Goal: Information Seeking & Learning: Check status

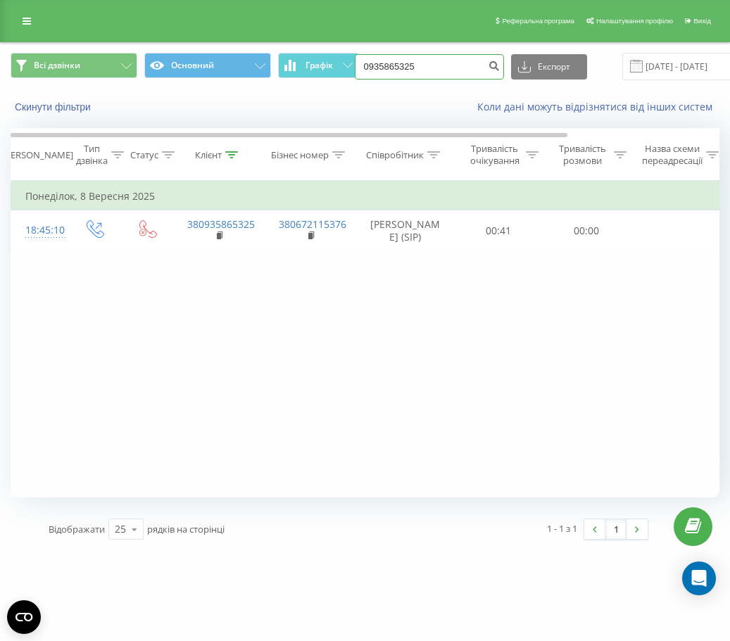
drag, startPoint x: 405, startPoint y: 66, endPoint x: 421, endPoint y: 65, distance: 15.5
click at [408, 66] on input "0935865325" at bounding box center [429, 66] width 149 height 25
drag, startPoint x: 426, startPoint y: 65, endPoint x: 217, endPoint y: 107, distance: 212.4
click at [217, 107] on div "Всі дзвінки Основний Графік 0935865325 Експорт .csv .xls .xlsx [DATE] - [DATE] …" at bounding box center [365, 83] width 729 height 81
type input "0988374481"
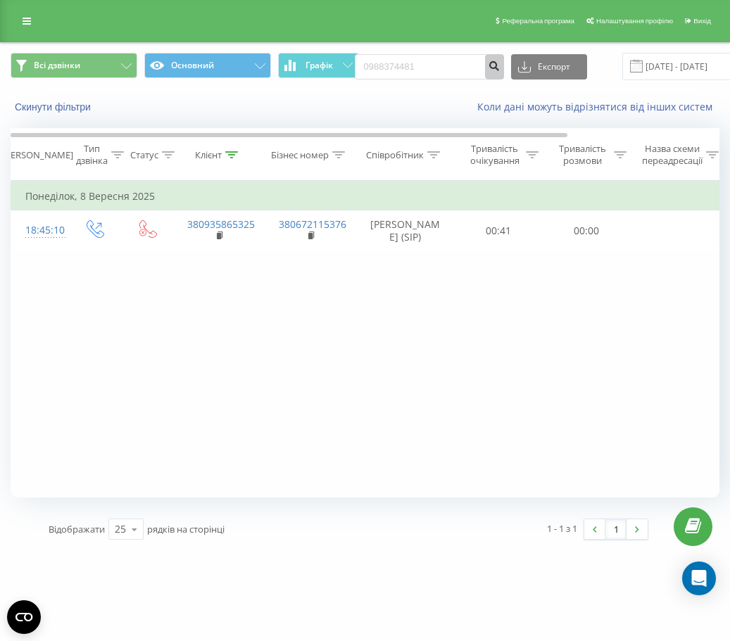
click at [493, 68] on icon "submit" at bounding box center [494, 64] width 12 height 8
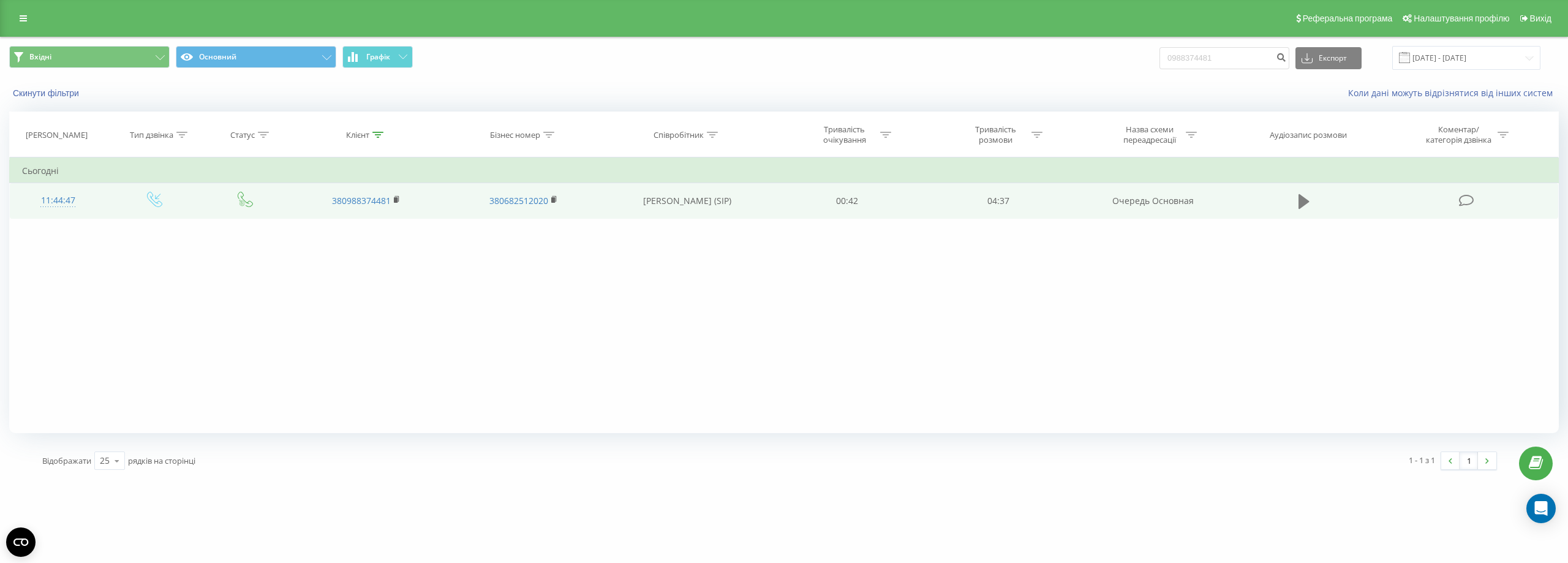
click at [1299, 202] on icon at bounding box center [1303, 201] width 11 height 15
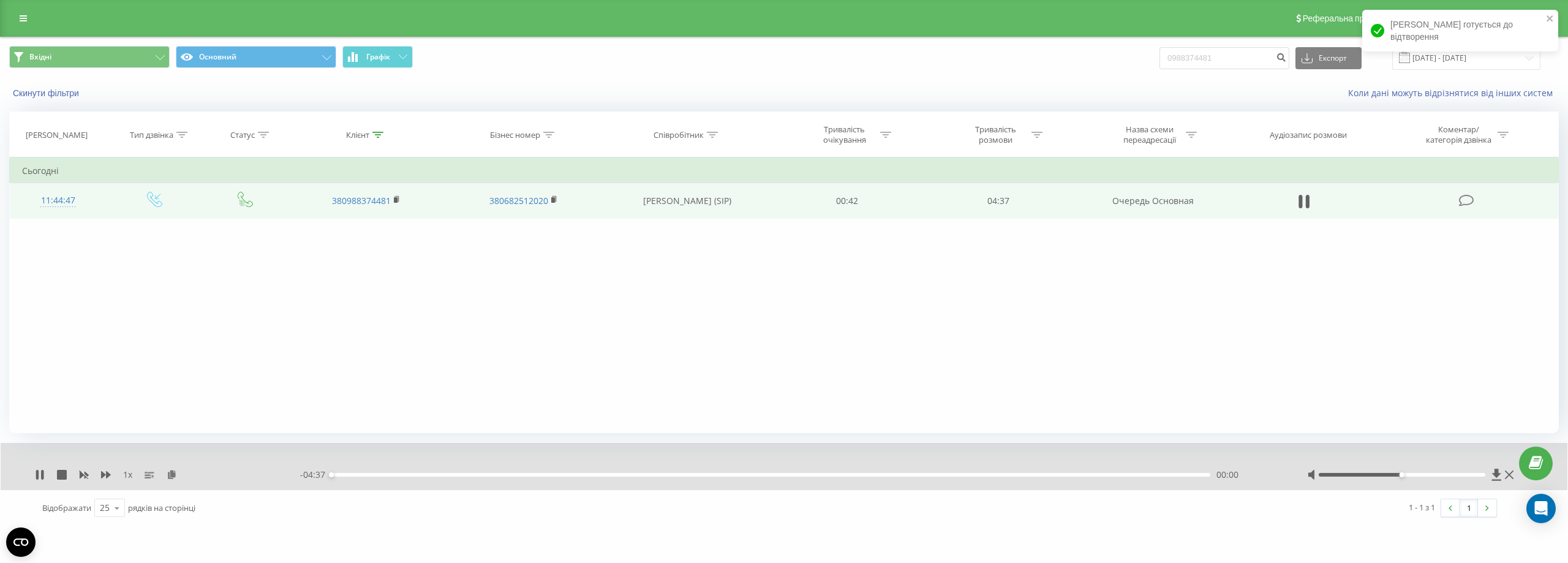
click at [1442, 472] on div at bounding box center [1411, 474] width 210 height 12
click at [1445, 474] on div at bounding box center [1401, 474] width 166 height 3
click at [106, 473] on icon at bounding box center [105, 474] width 10 height 7
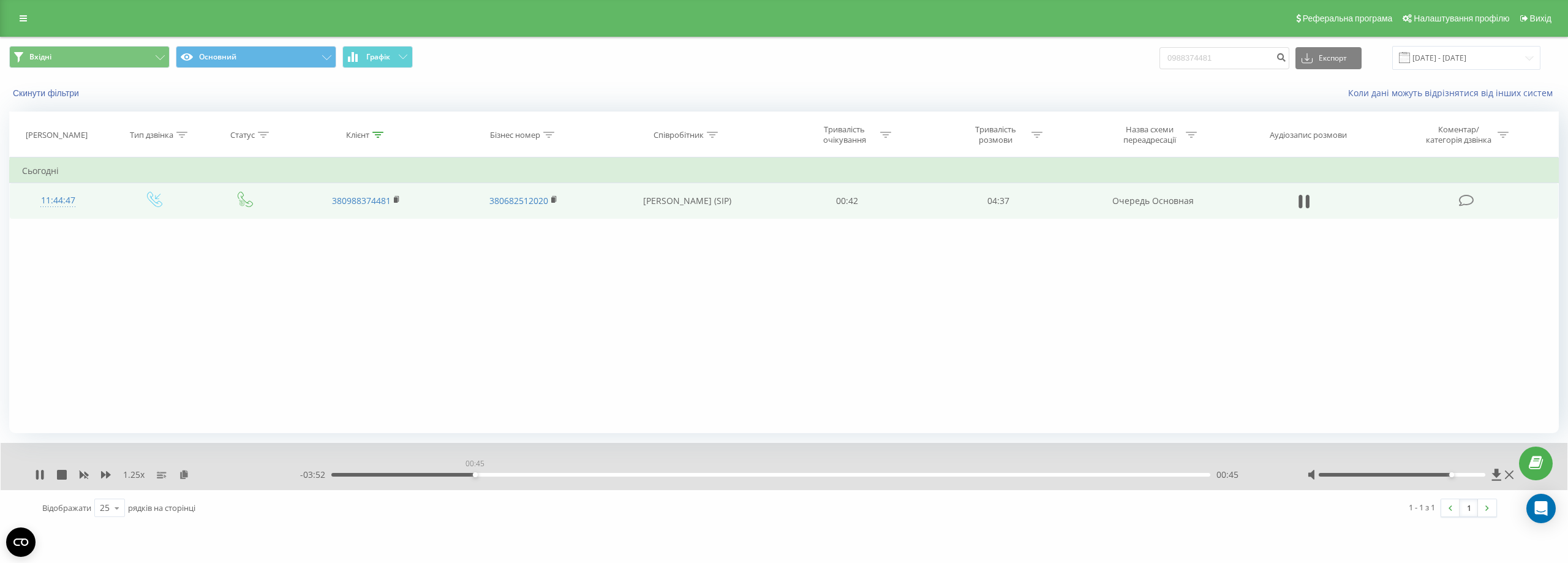
click at [474, 474] on div "00:45" at bounding box center [771, 474] width 879 height 3
click at [109, 478] on icon at bounding box center [105, 474] width 10 height 10
click at [106, 477] on icon at bounding box center [105, 474] width 10 height 7
click at [105, 474] on icon at bounding box center [105, 474] width 10 height 7
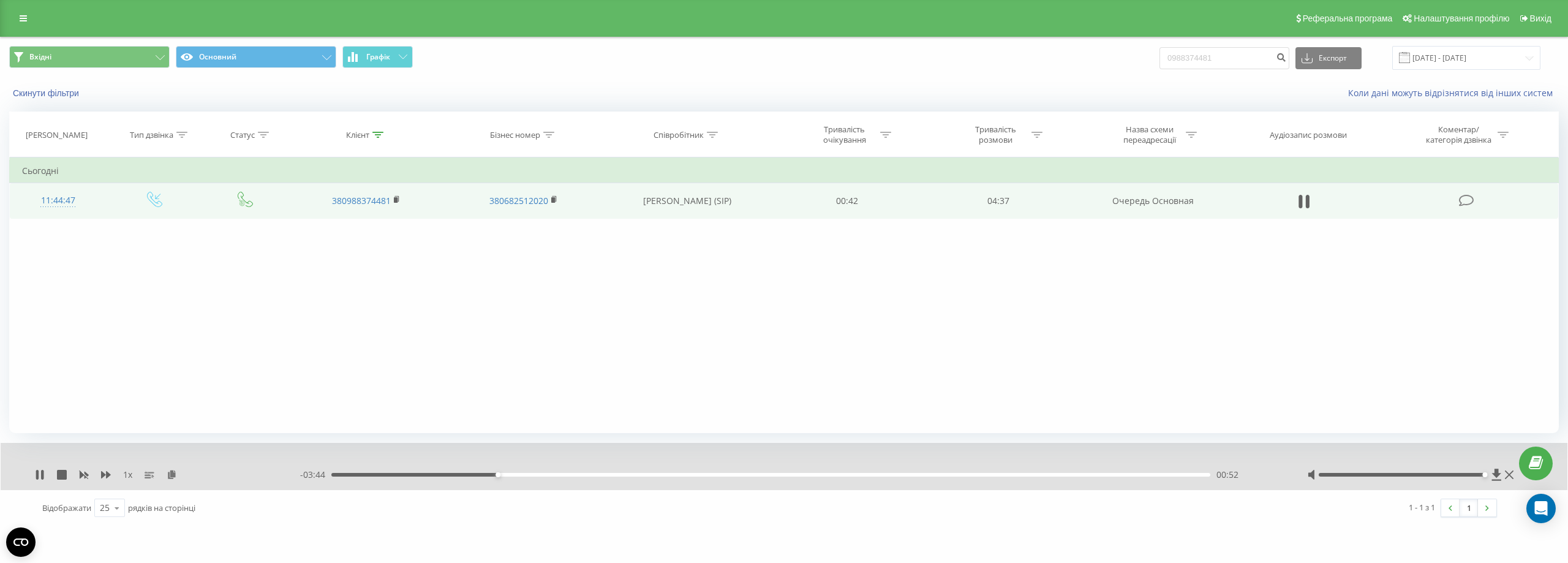
click at [1482, 475] on div at bounding box center [1401, 474] width 166 height 3
click at [34, 474] on div "1 x - 03:37 00:59 00:59" at bounding box center [784, 466] width 1566 height 47
click at [38, 477] on icon at bounding box center [37, 474] width 3 height 10
click at [1511, 477] on icon at bounding box center [1509, 474] width 9 height 10
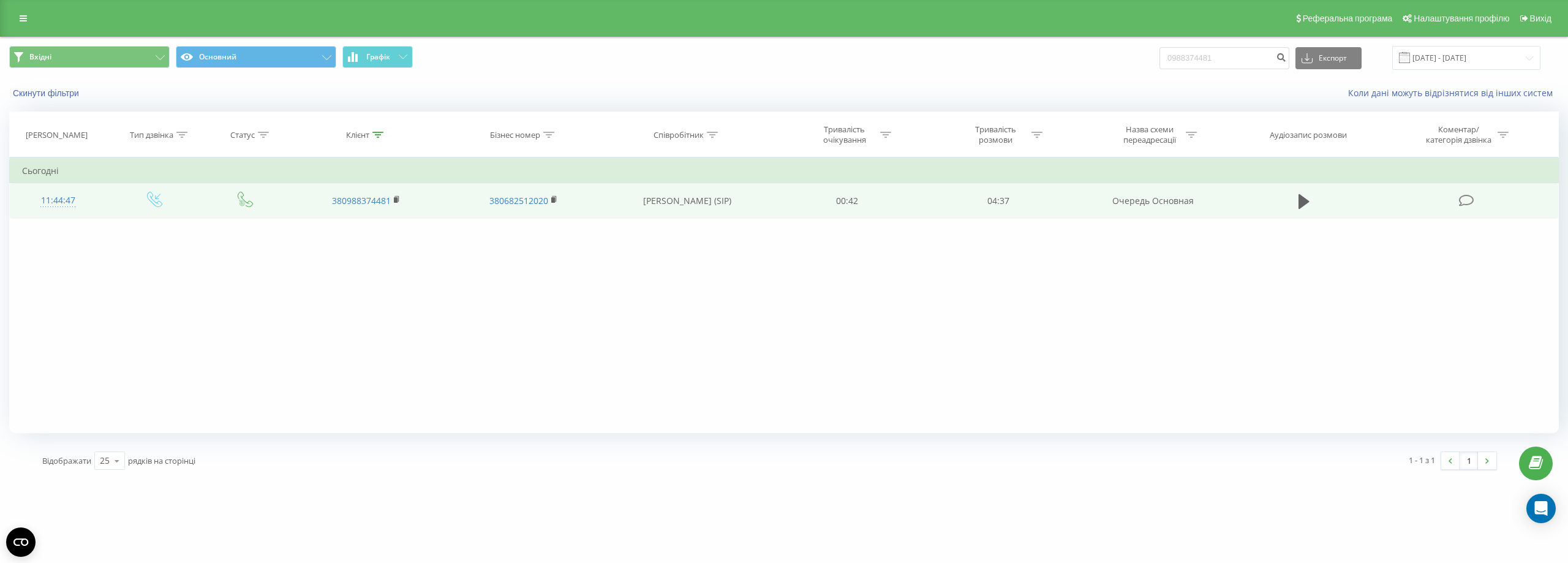
click at [62, 84] on div "Скинути фільтри Коли дані можуть відрізнятися вiд інших систем" at bounding box center [784, 93] width 1566 height 30
